Goal: Information Seeking & Learning: Learn about a topic

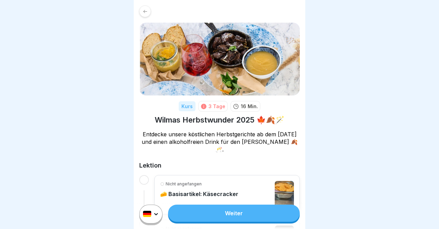
click at [237, 211] on link "Weiter" at bounding box center [234, 213] width 132 height 17
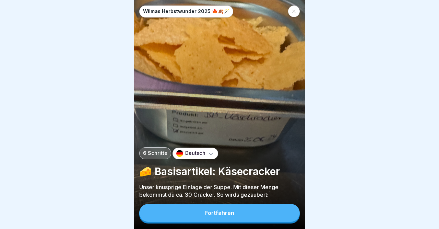
click at [237, 211] on button "Fortfahren" at bounding box center [219, 213] width 161 height 18
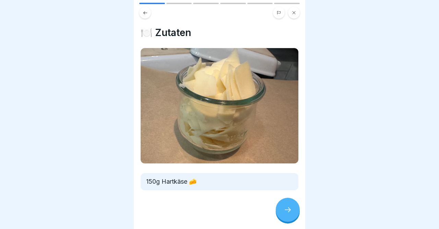
click at [285, 209] on icon at bounding box center [288, 210] width 8 height 8
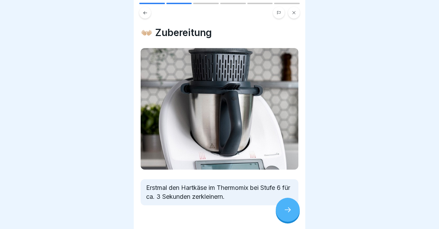
scroll to position [18, 0]
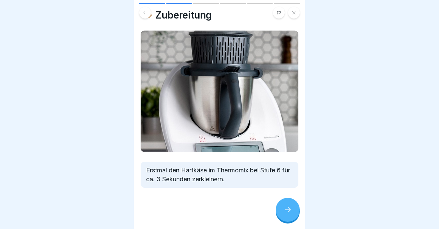
click at [300, 184] on div "👐🏼 Zubereitung Erstmal den Hartkäse im Thermomix bei Stufe 6 für ca. 3 Sekunden…" at bounding box center [220, 114] width 172 height 229
click at [290, 208] on icon at bounding box center [288, 210] width 8 height 8
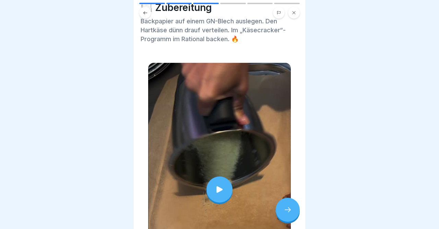
scroll to position [27, 0]
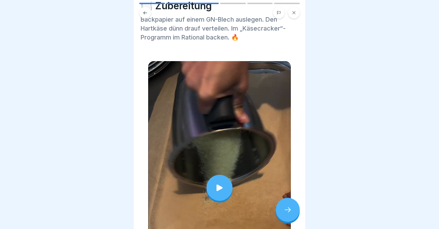
click at [306, 131] on body "Wilmas Herbstwunder 2025 🍁🍂🪄 6 Schritte Deutsch 🧀 Basisartikel: Käsecracker Uns…" at bounding box center [219, 114] width 439 height 229
click at [223, 186] on icon at bounding box center [220, 188] width 10 height 10
click at [288, 207] on icon at bounding box center [288, 210] width 8 height 8
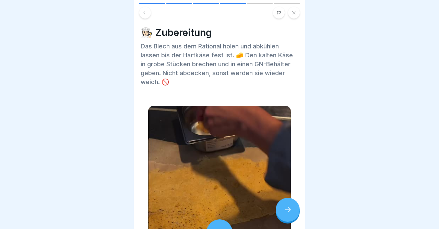
click at [288, 207] on icon at bounding box center [288, 210] width 8 height 8
click at [287, 210] on icon at bounding box center [288, 210] width 8 height 8
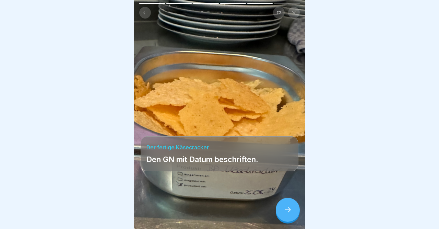
click at [287, 210] on icon at bounding box center [288, 210] width 8 height 8
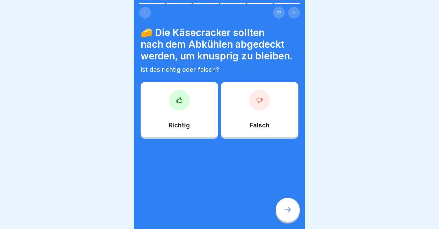
click at [260, 96] on div at bounding box center [259, 100] width 21 height 21
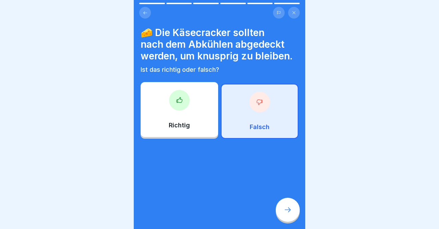
click at [286, 208] on icon at bounding box center [288, 210] width 8 height 8
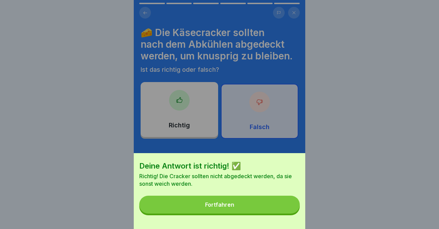
click at [259, 204] on button "Fortfahren" at bounding box center [219, 205] width 161 height 18
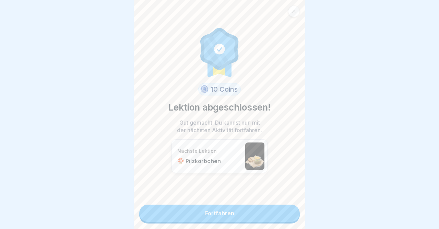
click at [255, 216] on link "Fortfahren" at bounding box center [219, 213] width 161 height 17
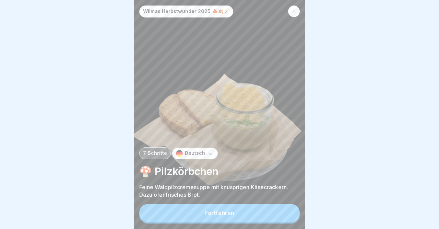
click at [255, 216] on button "Fortfahren" at bounding box center [219, 213] width 161 height 18
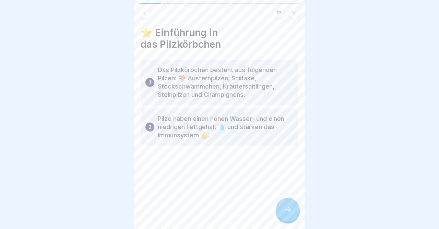
click at [289, 212] on icon at bounding box center [288, 210] width 8 height 8
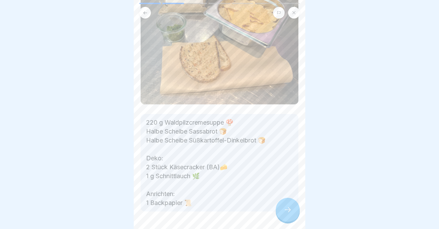
scroll to position [84, 0]
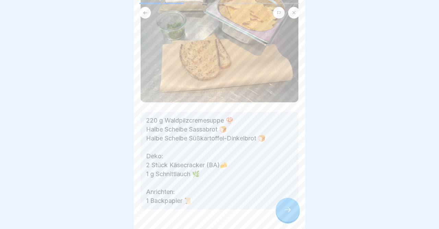
click at [315, 155] on body "Wilmas Herbstwunder 2025 🍁🍂🪄 7 Schritte Deutsch 🍄 Pilzkörbchen Feine Waldpilzcr…" at bounding box center [219, 114] width 439 height 229
click at [290, 207] on icon at bounding box center [288, 210] width 8 height 8
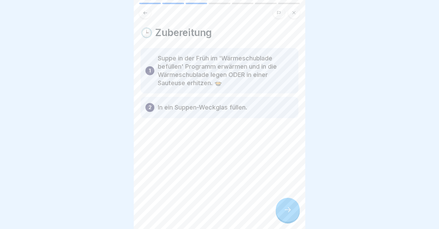
click at [290, 207] on icon at bounding box center [288, 210] width 8 height 8
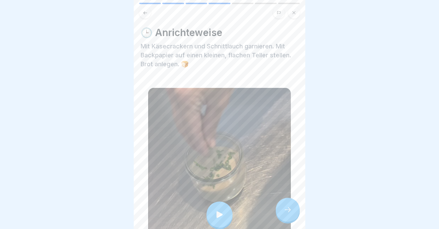
click at [290, 207] on icon at bounding box center [288, 210] width 8 height 8
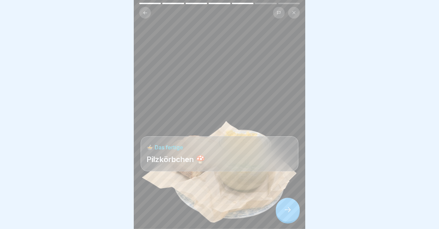
click at [290, 207] on icon at bounding box center [288, 210] width 8 height 8
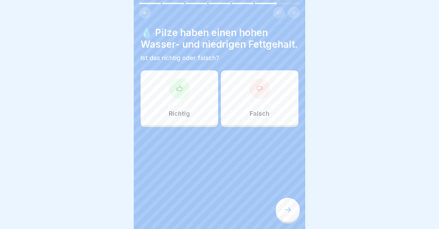
click at [262, 90] on icon at bounding box center [259, 88] width 7 height 7
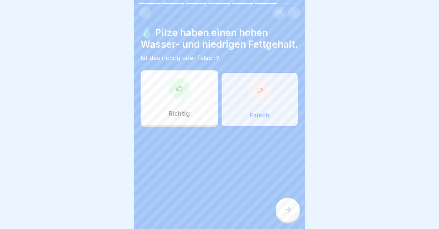
click at [178, 91] on icon at bounding box center [179, 88] width 7 height 7
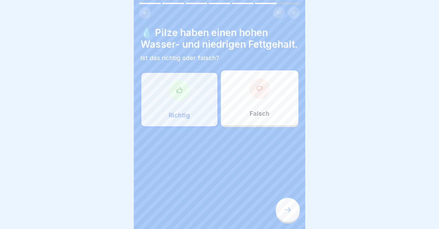
click at [290, 207] on icon at bounding box center [288, 210] width 8 height 8
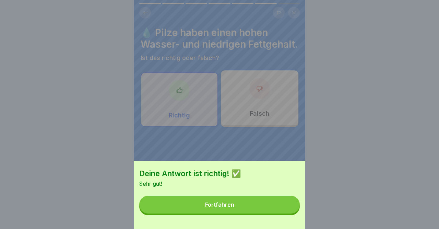
click at [290, 207] on button "Fortfahren" at bounding box center [219, 205] width 161 height 18
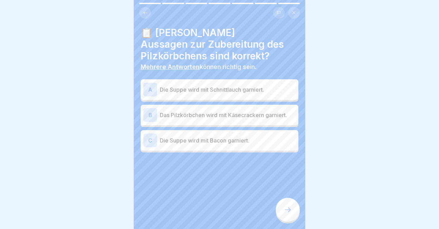
click at [149, 88] on div "A" at bounding box center [150, 90] width 14 height 14
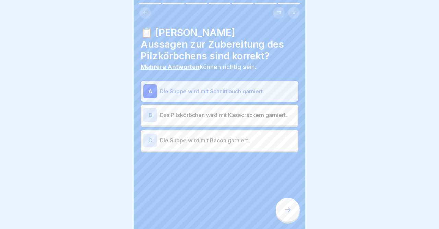
click at [149, 118] on div "B" at bounding box center [150, 115] width 14 height 14
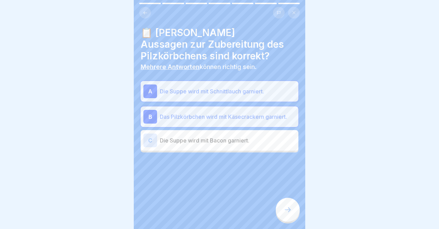
click at [290, 208] on icon at bounding box center [288, 210] width 8 height 8
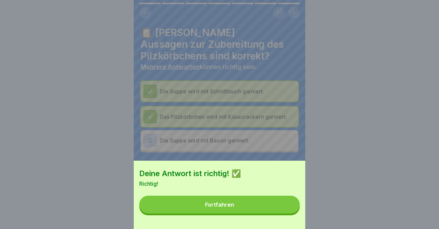
click at [290, 208] on button "Fortfahren" at bounding box center [219, 205] width 161 height 18
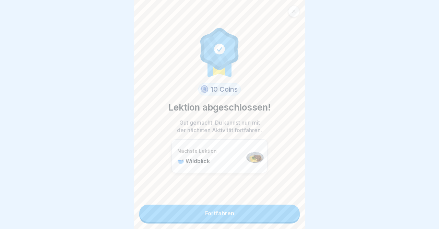
click at [290, 208] on link "Fortfahren" at bounding box center [219, 213] width 161 height 17
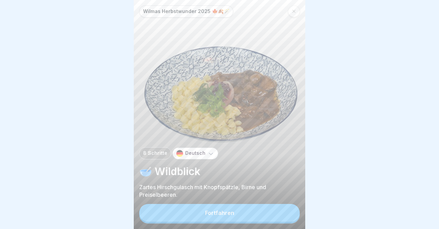
click at [279, 209] on button "Fortfahren" at bounding box center [219, 213] width 161 height 18
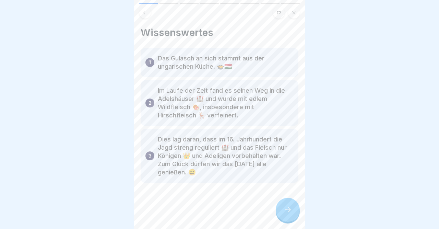
click at [295, 208] on div at bounding box center [288, 210] width 24 height 24
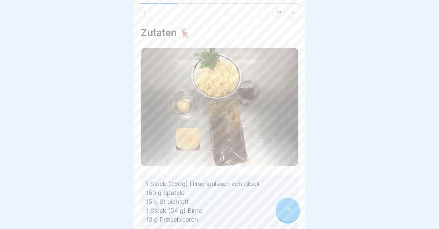
click at [295, 208] on div at bounding box center [288, 210] width 24 height 24
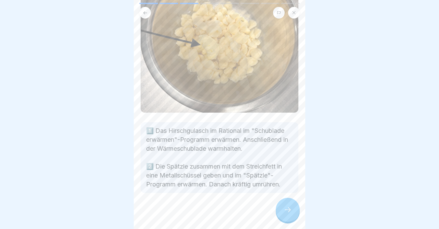
scroll to position [92, 0]
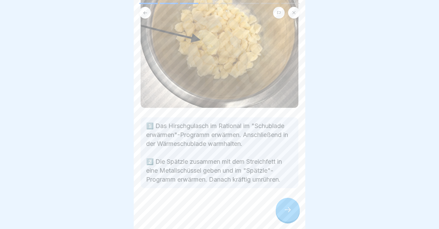
click at [316, 164] on body "Wilmas Herbstwunder 2025 🍁🍂🪄 8 Schritte Deutsch 🥣 Wildblick Zartes Hirschgulasc…" at bounding box center [219, 114] width 439 height 229
click at [286, 204] on div at bounding box center [288, 210] width 24 height 24
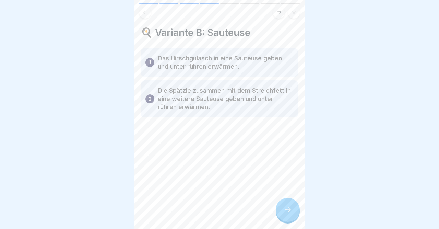
click at [286, 204] on div at bounding box center [288, 210] width 24 height 24
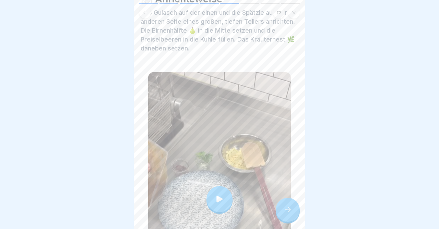
scroll to position [40, 0]
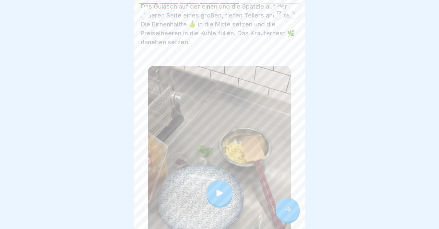
click at [309, 134] on body "Wilmas Herbstwunder 2025 🍁🍂🪄 8 Schritte Deutsch 🥣 Wildblick Zartes Hirschgulasc…" at bounding box center [219, 114] width 439 height 229
click at [217, 192] on icon at bounding box center [220, 192] width 6 height 7
click at [287, 208] on icon at bounding box center [288, 210] width 8 height 8
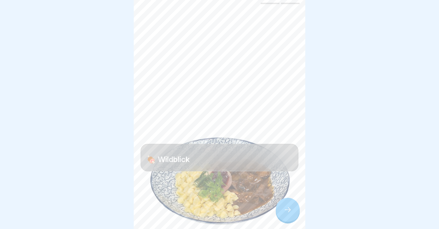
click at [287, 208] on icon at bounding box center [288, 210] width 8 height 8
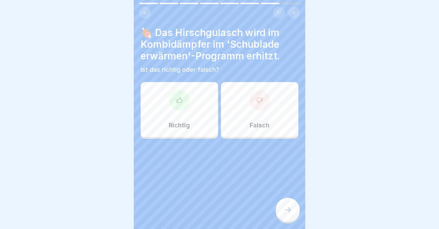
click at [259, 104] on div at bounding box center [259, 100] width 21 height 21
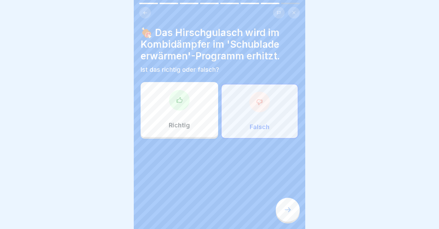
click at [288, 212] on icon at bounding box center [288, 210] width 8 height 8
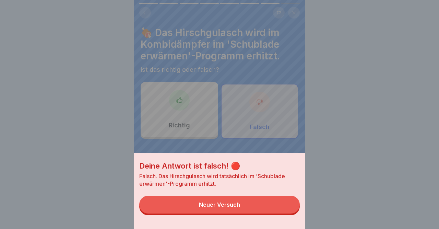
click at [176, 96] on div "Deine Antwort ist falsch! 🔴 Falsch. Das Hirschgulasch wird tatsächlich im 'Schu…" at bounding box center [220, 114] width 172 height 229
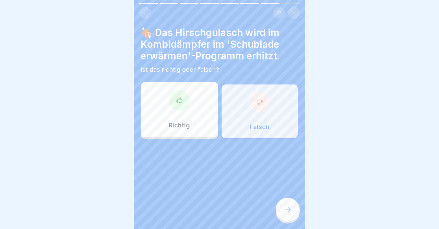
click at [176, 96] on div at bounding box center [179, 100] width 21 height 21
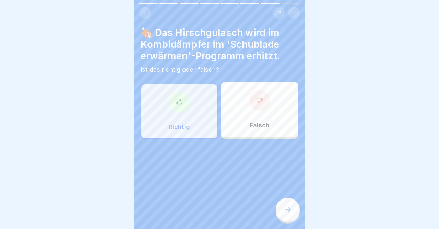
click at [286, 214] on div at bounding box center [288, 210] width 24 height 24
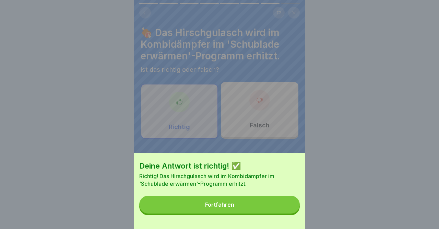
click at [269, 209] on button "Fortfahren" at bounding box center [219, 205] width 161 height 18
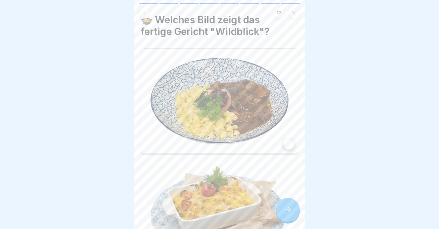
scroll to position [11, 0]
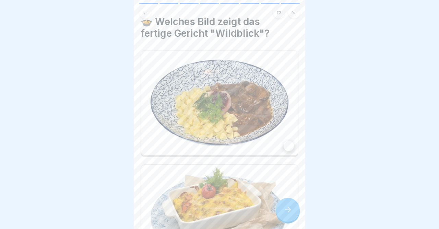
click at [318, 91] on body "Wilmas Herbstwunder 2025 🍁🍂🪄 8 Schritte Deutsch 🥣 Wildblick Zartes Hirschgulasc…" at bounding box center [219, 114] width 439 height 229
click at [288, 145] on div at bounding box center [289, 146] width 10 height 10
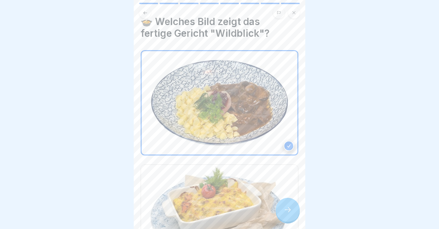
click at [290, 209] on icon at bounding box center [288, 210] width 8 height 8
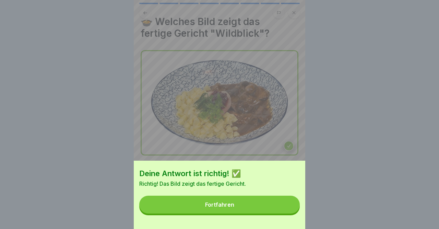
click at [290, 209] on button "Fortfahren" at bounding box center [219, 205] width 161 height 18
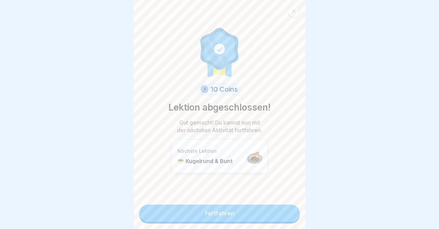
click at [282, 210] on link "Fortfahren" at bounding box center [219, 213] width 161 height 17
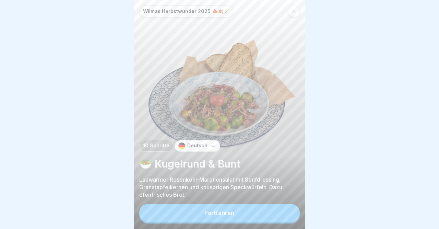
click at [269, 217] on button "Fortfahren" at bounding box center [219, 213] width 161 height 18
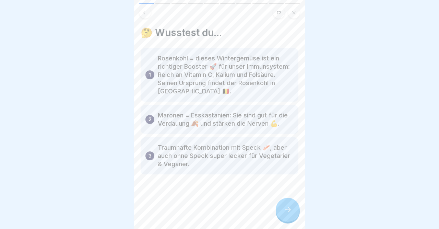
click at [288, 209] on icon at bounding box center [288, 210] width 8 height 8
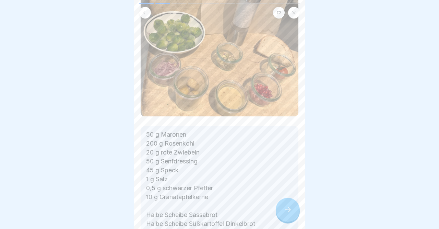
scroll to position [85, 0]
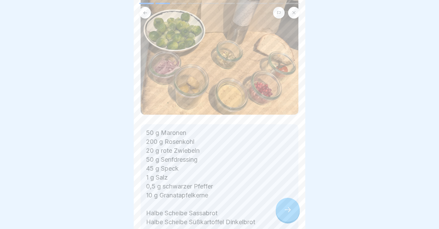
click at [315, 158] on body "Wilmas Herbstwunder 2025 🍁🍂🪄 10 Schritte Deutsch 🥗 Kugelrund & Bunt Lauwarmer R…" at bounding box center [219, 114] width 439 height 229
click at [288, 212] on icon at bounding box center [288, 210] width 8 height 8
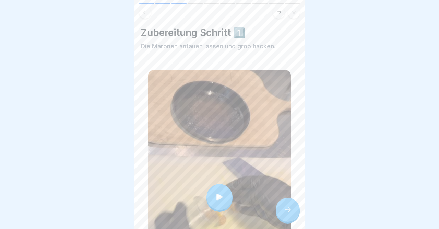
click at [288, 212] on icon at bounding box center [288, 210] width 8 height 8
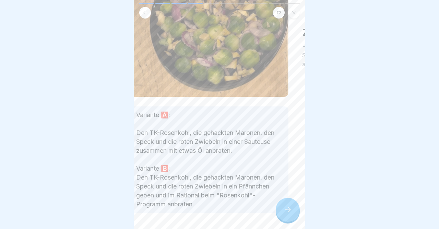
scroll to position [128, 0]
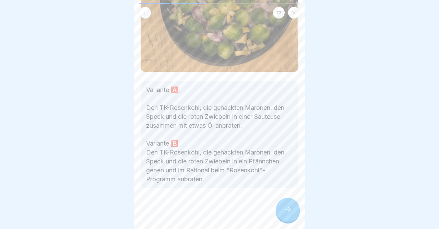
click at [286, 207] on icon at bounding box center [288, 210] width 8 height 8
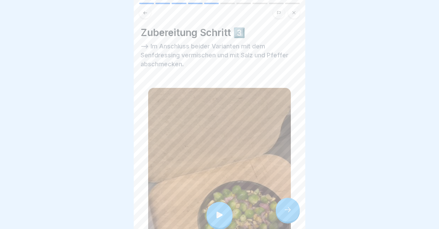
click at [286, 207] on icon at bounding box center [288, 210] width 8 height 8
click at [288, 208] on icon at bounding box center [288, 210] width 8 height 8
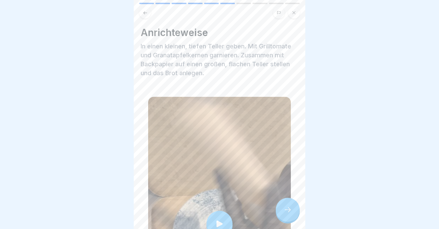
click at [288, 208] on icon at bounding box center [288, 210] width 8 height 8
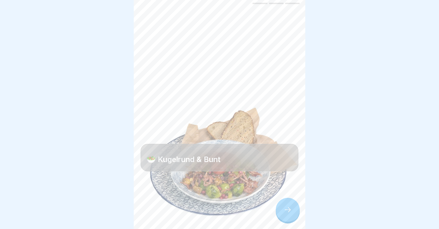
click at [288, 208] on icon at bounding box center [288, 210] width 8 height 8
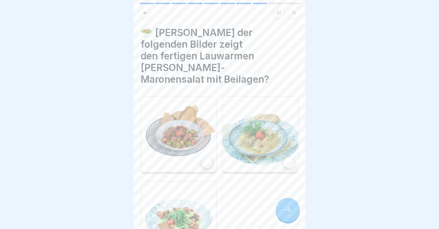
click at [208, 158] on div at bounding box center [207, 163] width 10 height 10
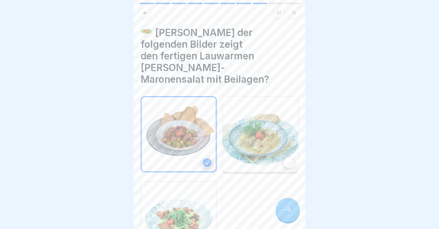
click at [292, 206] on div at bounding box center [288, 210] width 24 height 24
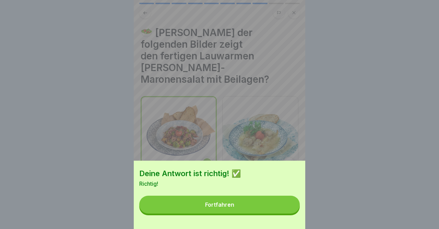
click at [292, 206] on button "Fortfahren" at bounding box center [219, 205] width 161 height 18
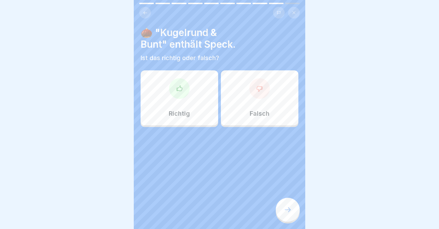
click at [180, 95] on div at bounding box center [179, 88] width 21 height 21
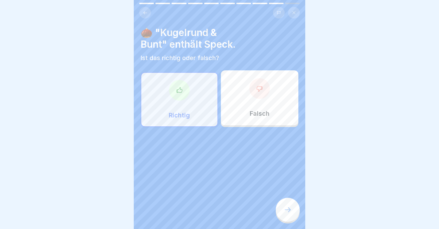
click at [291, 209] on icon at bounding box center [288, 210] width 8 height 8
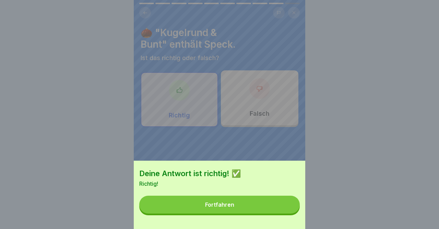
click at [291, 209] on button "Fortfahren" at bounding box center [219, 205] width 161 height 18
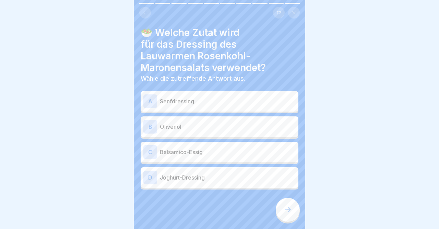
click at [149, 98] on div "A" at bounding box center [150, 101] width 14 height 14
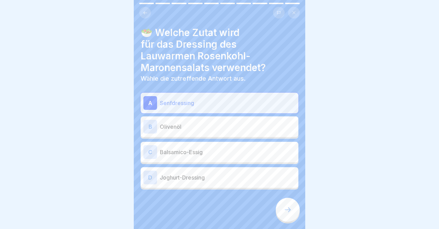
click at [291, 215] on div at bounding box center [288, 210] width 24 height 24
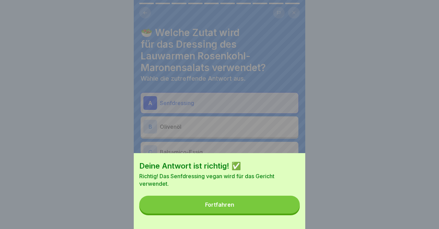
click at [276, 202] on button "Fortfahren" at bounding box center [219, 205] width 161 height 18
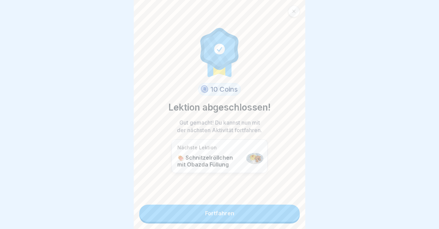
click at [258, 214] on link "Fortfahren" at bounding box center [219, 213] width 161 height 17
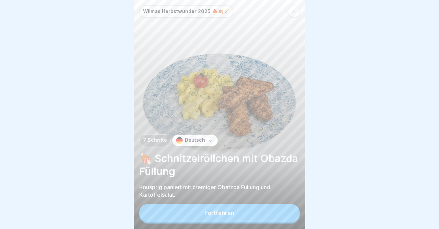
click at [258, 214] on button "Fortfahren" at bounding box center [219, 213] width 161 height 18
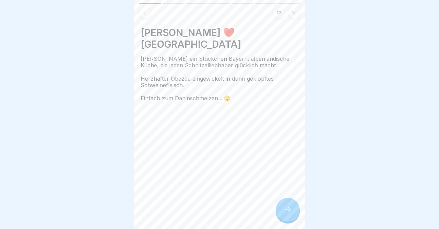
click at [297, 210] on div at bounding box center [288, 210] width 24 height 24
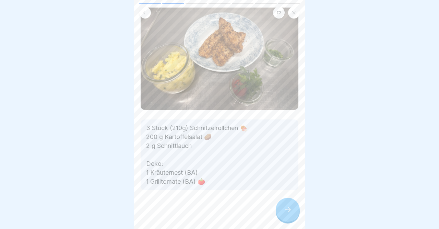
scroll to position [43, 0]
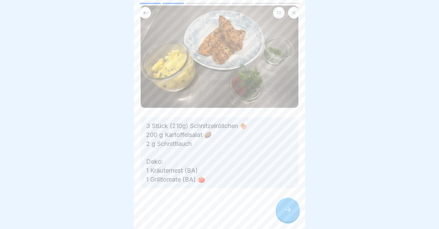
click at [311, 164] on body "Wilmas Herbstwunder 2025 🍁🍂🪄 7 Schritte Deutsch 🍖 Schnitzelröllchen mit Obazda …" at bounding box center [219, 114] width 439 height 229
click at [286, 209] on icon at bounding box center [288, 210] width 8 height 8
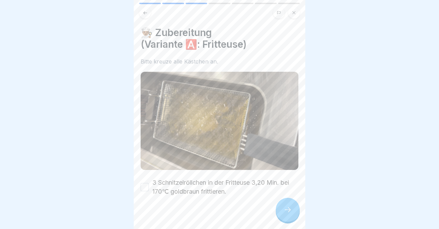
scroll to position [8, 0]
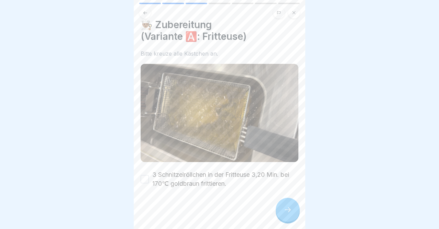
click at [310, 167] on body "Wilmas Herbstwunder 2025 🍁🍂🪄 7 Schritte Deutsch 🍖 Schnitzelröllchen mit Obazda …" at bounding box center [219, 114] width 439 height 229
click at [144, 177] on button "3 Schnitzelröllchen in der Fritteuse 3,20 Min. bei 170℃ goldbraun frittieren." at bounding box center [145, 179] width 8 height 8
click at [287, 208] on icon at bounding box center [288, 210] width 8 height 8
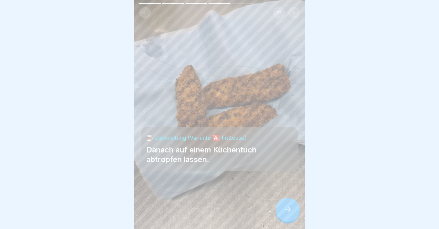
click at [287, 208] on icon at bounding box center [288, 210] width 8 height 8
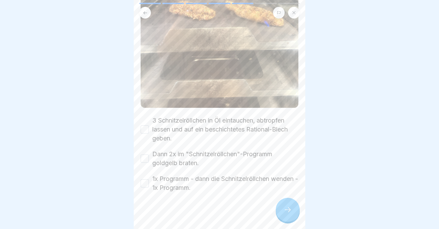
scroll to position [176, 0]
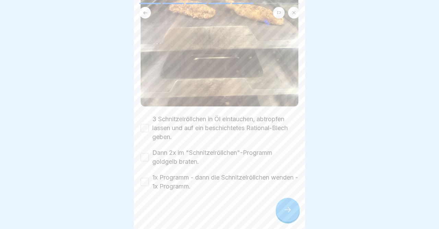
click at [317, 207] on body "Wilmas Herbstwunder 2025 🍁🍂🪄 7 Schritte Deutsch 🍖 Schnitzelröllchen mit Obazda …" at bounding box center [219, 114] width 439 height 229
click at [143, 129] on button "3 Schnitzelröllchen in Öl eintauchen, abtropfen lassen und auf ein beschichtete…" at bounding box center [145, 128] width 8 height 8
click at [147, 157] on button "Dann 2x im "Schnitzelröllchen"-Programm goldgelb braten." at bounding box center [145, 157] width 8 height 8
click at [144, 182] on button "1x Programm - dann die Schnitzelröllchen wenden - 1x Programm." at bounding box center [145, 182] width 8 height 8
click at [283, 208] on div at bounding box center [288, 210] width 24 height 24
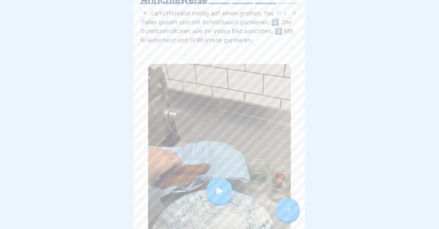
scroll to position [36, 0]
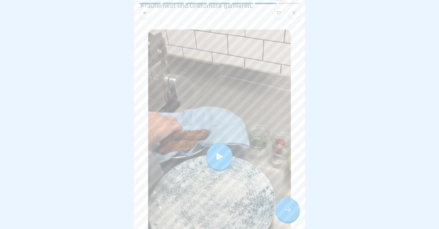
click at [311, 157] on body "Wilmas Herbstwunder 2025 🍁🍂🪄 7 Schritte Deutsch 🍖 Schnitzelröllchen mit Obazda …" at bounding box center [219, 114] width 439 height 229
click at [287, 214] on div at bounding box center [288, 210] width 24 height 24
click at [288, 214] on div at bounding box center [288, 210] width 24 height 24
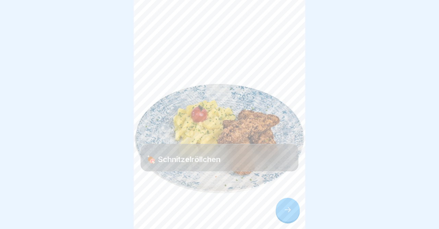
click at [288, 214] on div at bounding box center [288, 210] width 24 height 24
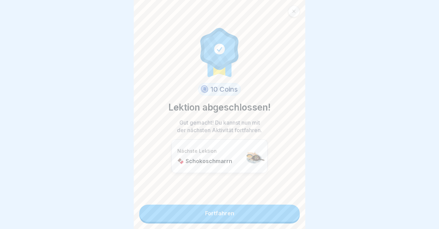
click at [283, 215] on link "Fortfahren" at bounding box center [219, 213] width 161 height 17
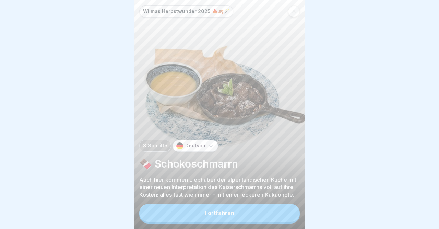
click at [283, 215] on button "Fortfahren" at bounding box center [219, 213] width 161 height 18
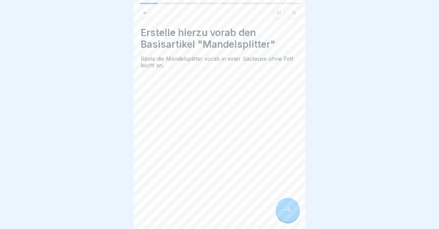
click at [283, 215] on div at bounding box center [288, 210] width 24 height 24
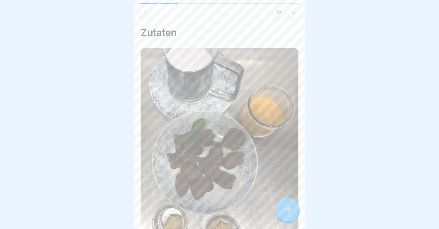
click at [283, 215] on div at bounding box center [288, 210] width 24 height 24
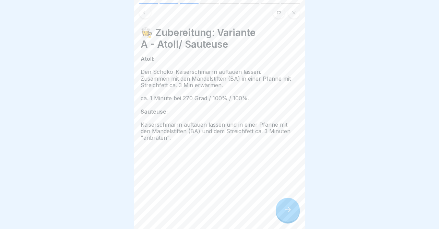
click at [283, 215] on div at bounding box center [288, 210] width 24 height 24
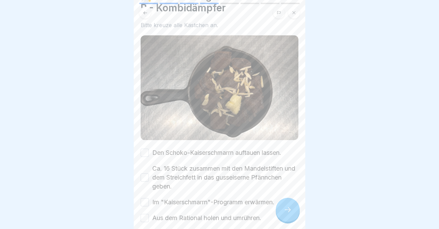
scroll to position [71, 0]
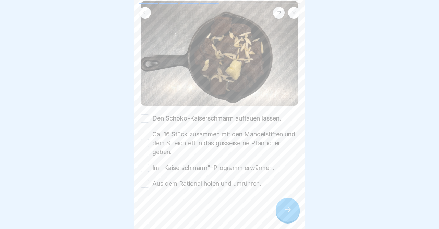
click at [313, 164] on body "Wilmas Herbstwunder 2025 🍁🍂🪄 8 Schritte Deutsch 🍫 Schokoschmarrn Auch hier komm…" at bounding box center [219, 114] width 439 height 229
click at [146, 118] on button "Den Schoko-Kaiserschmarrn auftauen lassen." at bounding box center [145, 118] width 8 height 8
click at [147, 142] on button "Ca. 16 Stück zusammen mit den Mandelstiften und dem Streichfett in das gusseise…" at bounding box center [145, 143] width 8 height 8
click at [144, 165] on button "Im "Kaiserschmarrn"-Programm erwärmen." at bounding box center [145, 168] width 8 height 8
click at [147, 183] on button "Aus dem Rational holen und umrühren." at bounding box center [145, 183] width 8 height 8
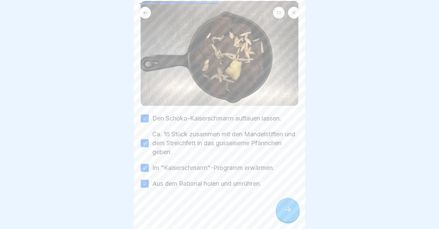
click at [252, 176] on div "Den Schoko-Kaiserschmarrn auftauen lassen. Ca. 16 Stück zusammen mit den Mandel…" at bounding box center [220, 151] width 158 height 74
click at [282, 204] on div at bounding box center [288, 210] width 24 height 24
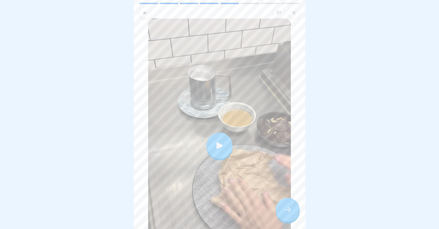
scroll to position [108, 0]
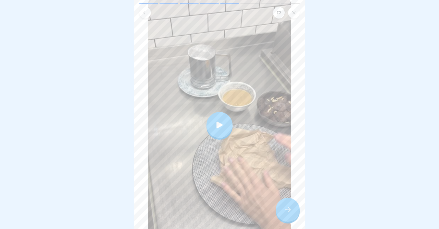
click at [306, 144] on body "Wilmas Herbstwunder 2025 🍁🍂🪄 8 Schritte Deutsch 🍫 Schokoschmarrn Auch hier komm…" at bounding box center [219, 114] width 439 height 229
click at [213, 117] on div at bounding box center [220, 125] width 26 height 26
click at [286, 208] on icon at bounding box center [288, 210] width 8 height 8
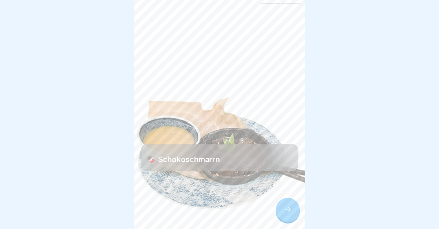
click at [286, 208] on icon at bounding box center [288, 210] width 8 height 8
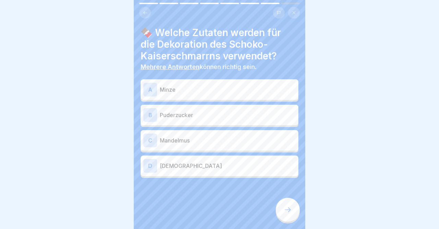
click at [146, 90] on div "A" at bounding box center [150, 90] width 14 height 14
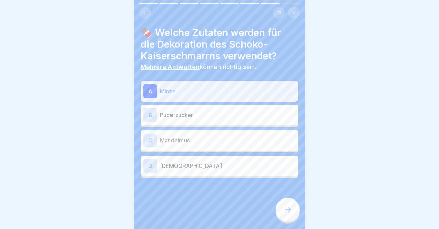
click at [154, 115] on div "B" at bounding box center [150, 115] width 14 height 14
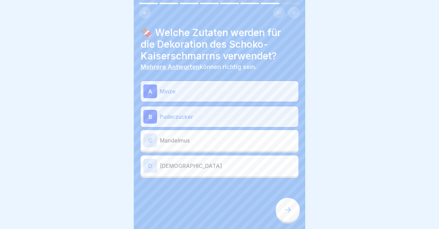
click at [154, 143] on div "C" at bounding box center [150, 141] width 14 height 14
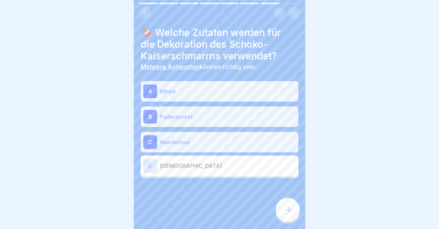
click at [290, 214] on div at bounding box center [288, 210] width 24 height 24
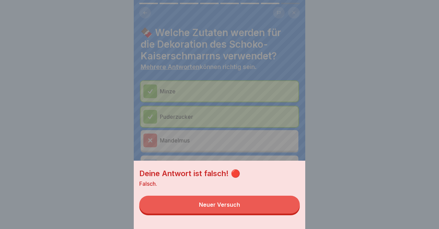
click at [271, 203] on button "Neuer Versuch" at bounding box center [219, 205] width 161 height 18
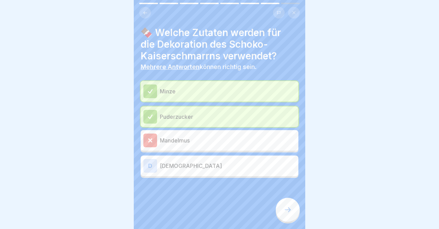
click at [147, 140] on icon at bounding box center [150, 140] width 6 height 6
click at [149, 138] on icon at bounding box center [150, 140] width 6 height 6
click at [143, 16] on button at bounding box center [145, 13] width 12 height 12
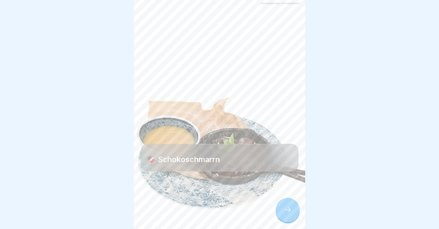
click at [286, 204] on div at bounding box center [288, 210] width 24 height 24
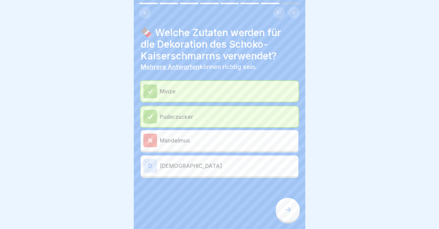
click at [292, 208] on div at bounding box center [288, 210] width 24 height 24
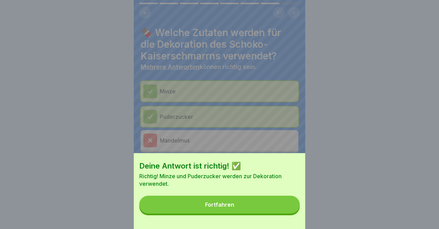
click at [292, 208] on button "Fortfahren" at bounding box center [219, 205] width 161 height 18
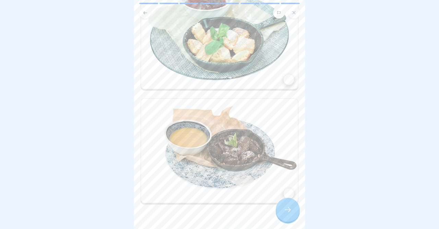
scroll to position [105, 0]
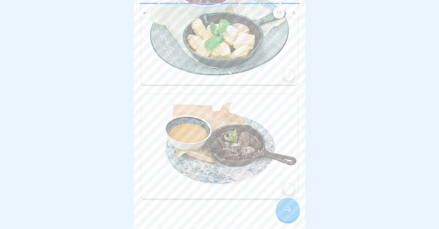
click at [317, 144] on body "Wilmas Herbstwunder 2025 🍁🍂🪄 8 Schritte Deutsch 🍫 Schokoschmarrn Auch hier komm…" at bounding box center [219, 114] width 439 height 229
click at [289, 185] on div at bounding box center [289, 189] width 10 height 10
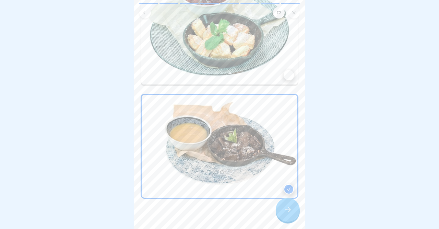
click at [287, 212] on icon at bounding box center [288, 210] width 8 height 8
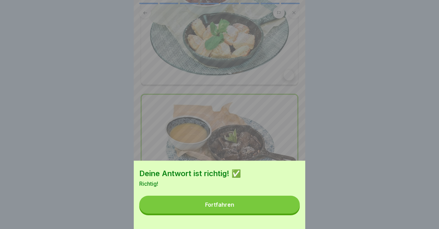
click at [285, 210] on button "Fortfahren" at bounding box center [219, 205] width 161 height 18
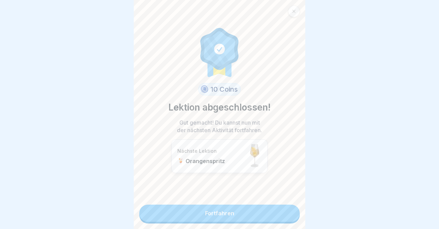
click at [285, 210] on link "Fortfahren" at bounding box center [219, 213] width 161 height 17
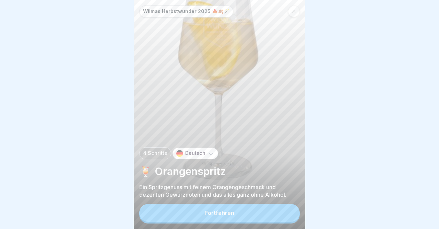
click at [281, 210] on button "Fortfahren" at bounding box center [219, 213] width 161 height 18
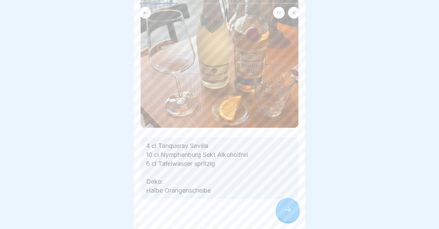
scroll to position [94, 0]
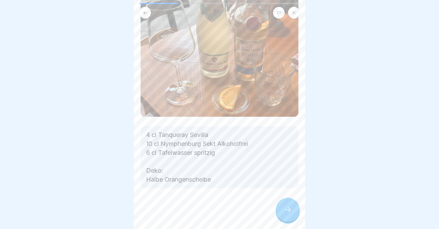
click at [317, 188] on body "Wilmas Herbstwunder 2025 🍁🍂🪄 4 Schritte Deutsch 🍹 Orangenspritz Ein Spritzgenus…" at bounding box center [219, 114] width 439 height 229
click at [290, 205] on div at bounding box center [288, 210] width 24 height 24
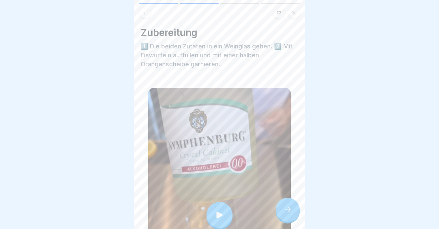
click at [290, 205] on div at bounding box center [288, 210] width 24 height 24
click at [291, 209] on icon at bounding box center [288, 210] width 8 height 8
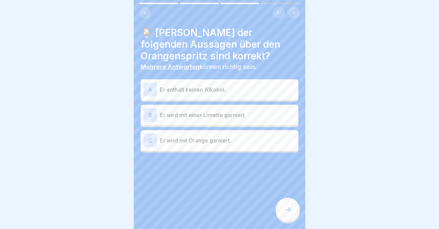
click at [150, 137] on div "C" at bounding box center [150, 141] width 14 height 14
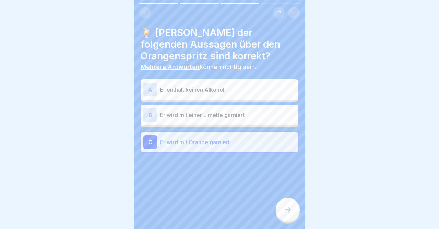
click at [287, 210] on icon at bounding box center [288, 210] width 8 height 8
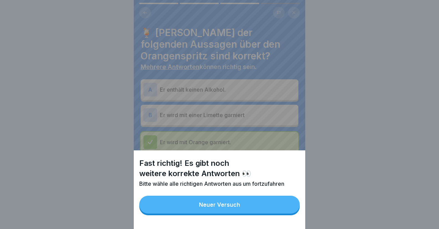
click at [287, 210] on button "Neuer Versuch" at bounding box center [219, 205] width 161 height 18
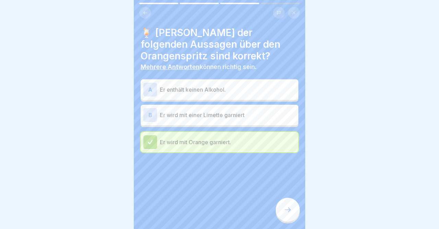
click at [152, 89] on div "A" at bounding box center [150, 90] width 14 height 14
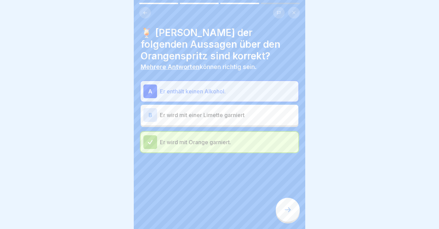
click at [291, 205] on div at bounding box center [288, 210] width 24 height 24
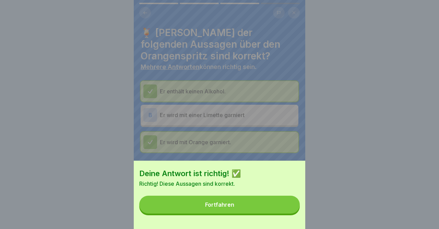
click at [291, 205] on button "Fortfahren" at bounding box center [219, 205] width 161 height 18
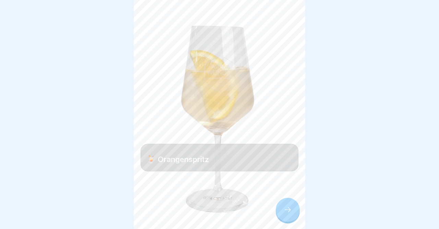
click at [288, 204] on div at bounding box center [288, 210] width 24 height 24
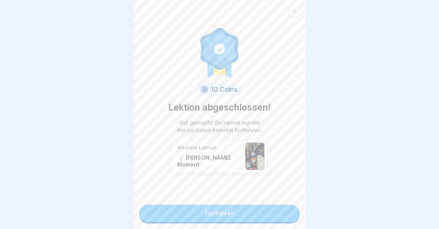
click at [278, 210] on link "Fortfahren" at bounding box center [219, 213] width 161 height 17
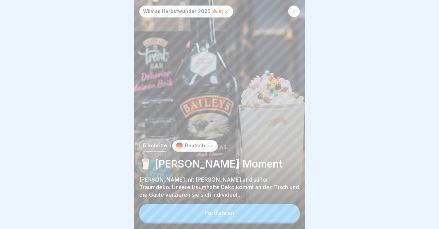
click at [261, 214] on button "Fortfahren" at bounding box center [219, 213] width 161 height 18
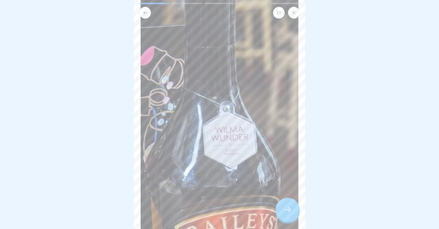
scroll to position [125, 0]
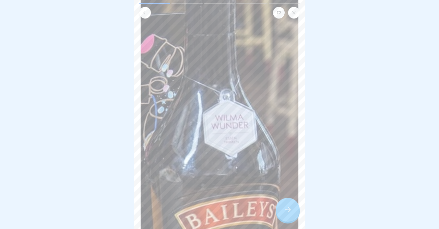
click at [315, 116] on body "Wilmas Herbstwunder 2025 🍁🍂🪄 5 Schritte Deutsch 🥛 Dein Baileys Moment [PERSON_N…" at bounding box center [219, 114] width 439 height 229
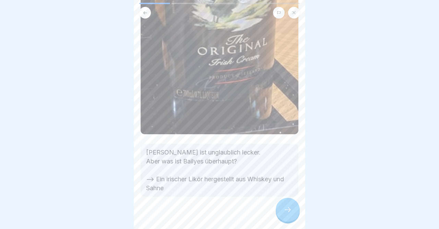
scroll to position [381, 0]
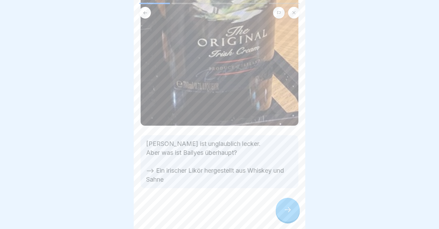
click at [312, 166] on body "Wilmas Herbstwunder 2025 🍁🍂🪄 5 Schritte Deutsch 🥛 Dein Baileys Moment [PERSON_N…" at bounding box center [219, 114] width 439 height 229
click at [289, 211] on icon at bounding box center [288, 210] width 8 height 8
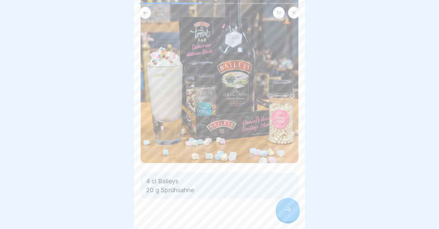
scroll to position [86, 0]
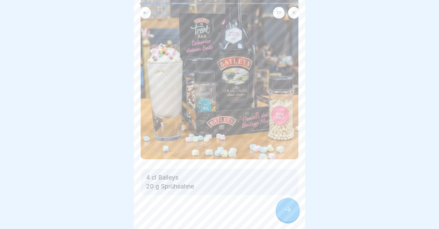
click at [312, 154] on body "Wilmas Herbstwunder 2025 🍁🍂🪄 5 Schritte Deutsch 🥛 Dein Baileys Moment [PERSON_N…" at bounding box center [219, 114] width 439 height 229
click at [289, 209] on icon at bounding box center [288, 210] width 8 height 8
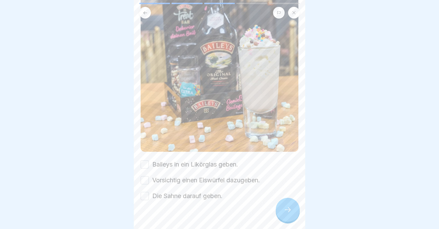
scroll to position [118, 0]
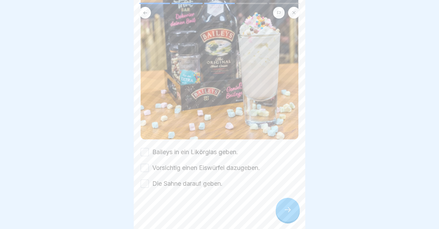
click at [309, 194] on body "Wilmas Herbstwunder 2025 🍁🍂🪄 5 Schritte Deutsch 🥛 Dein Baileys Moment [PERSON_N…" at bounding box center [219, 114] width 439 height 229
click at [145, 152] on button "Baileys in ein Likörglas geben." at bounding box center [145, 152] width 8 height 8
click at [145, 167] on button "Vorsichtig einen Eiswürfel dazugeben." at bounding box center [145, 168] width 8 height 8
click at [145, 184] on button "Die Sahne darauf geben." at bounding box center [145, 183] width 8 height 8
click at [286, 209] on icon at bounding box center [288, 210] width 8 height 8
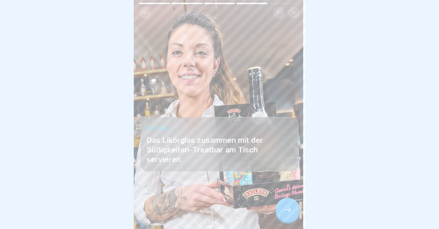
click at [289, 209] on icon at bounding box center [288, 210] width 8 height 8
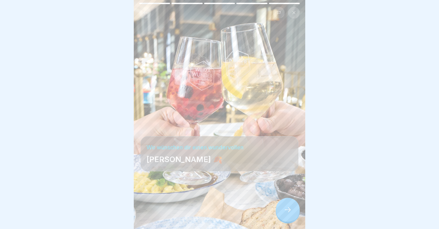
click at [289, 209] on icon at bounding box center [288, 210] width 8 height 8
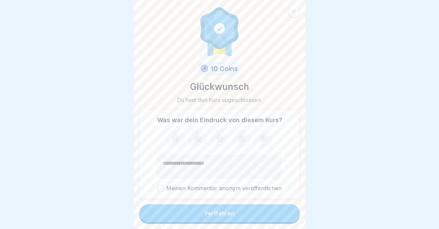
click at [281, 216] on button "Fortfahren" at bounding box center [219, 213] width 161 height 18
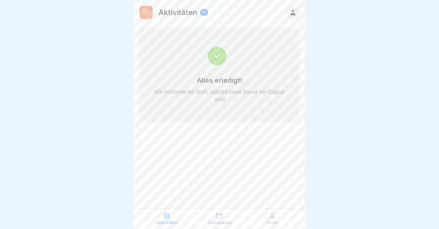
click at [293, 12] on icon at bounding box center [292, 13] width 5 height 6
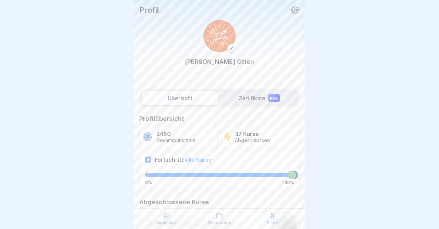
click at [295, 10] on icon at bounding box center [295, 9] width 9 height 9
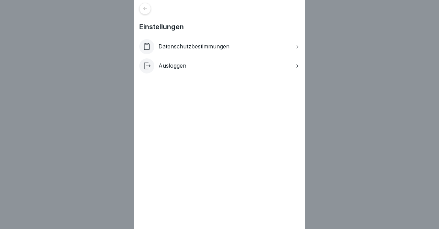
click at [173, 64] on p "Ausloggen" at bounding box center [173, 65] width 28 height 7
